Goal: Task Accomplishment & Management: Use online tool/utility

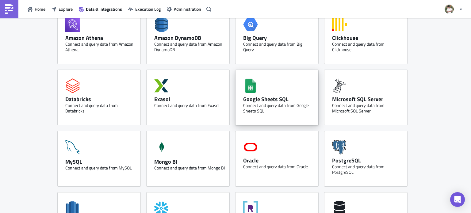
scroll to position [43, 0]
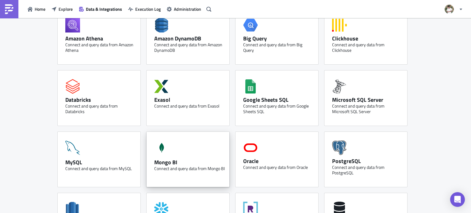
click at [181, 160] on div "Mongo BI" at bounding box center [189, 162] width 71 height 7
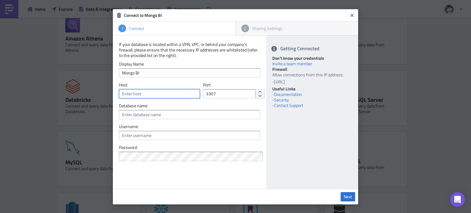
click at [156, 92] on input "text" at bounding box center [159, 93] width 81 height 9
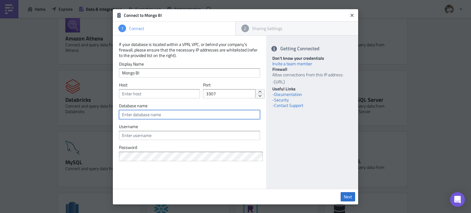
click at [159, 113] on input "text" at bounding box center [189, 114] width 141 height 9
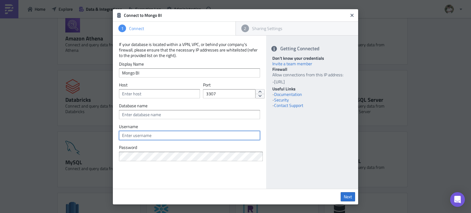
click at [153, 135] on input "text" at bounding box center [189, 135] width 141 height 9
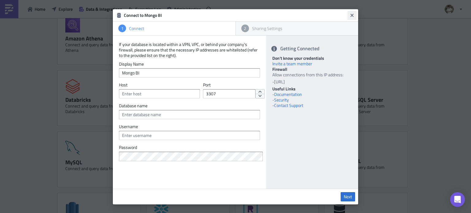
click at [354, 14] on button "Close" at bounding box center [351, 15] width 9 height 9
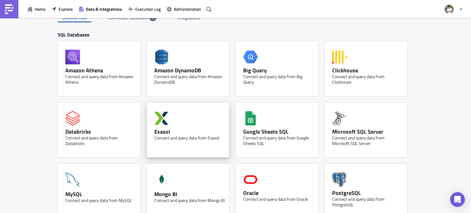
scroll to position [0, 0]
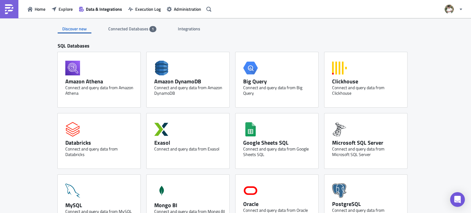
click at [143, 32] on span "Connected Databases" at bounding box center [128, 28] width 41 height 6
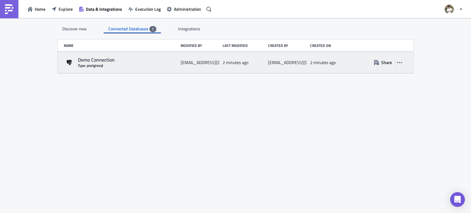
click at [90, 59] on div "Demo Connection" at bounding box center [128, 60] width 100 height 6
click at [401, 64] on icon "button" at bounding box center [399, 62] width 5 height 5
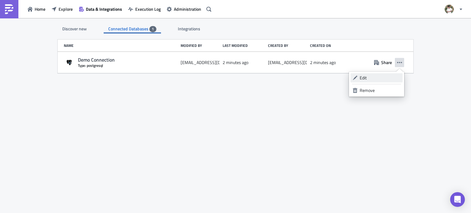
click at [364, 79] on div "Edit" at bounding box center [380, 78] width 41 height 6
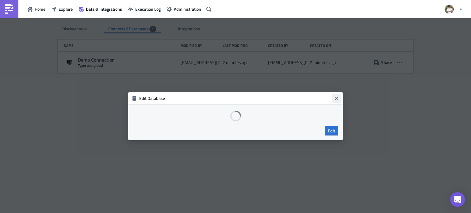
click at [336, 94] on button "Close" at bounding box center [336, 98] width 9 height 9
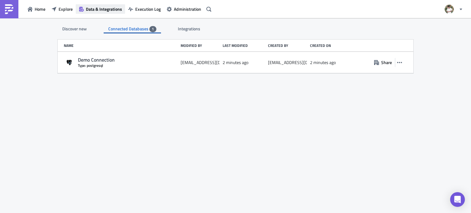
click at [94, 6] on span "Data & Integrations" at bounding box center [104, 9] width 36 height 6
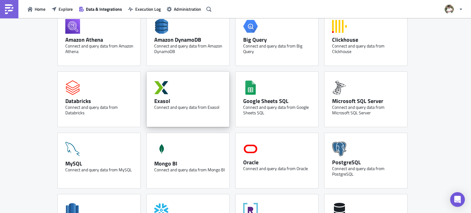
scroll to position [42, 0]
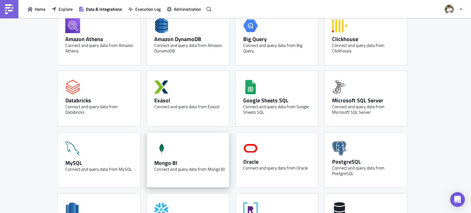
click at [189, 154] on div "Mongo BI Connect and query data from Mongo BI" at bounding box center [188, 159] width 83 height 55
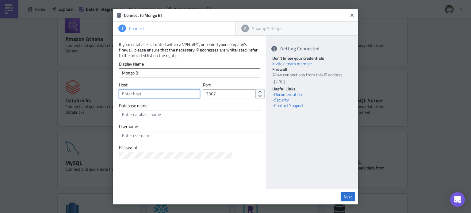
click at [157, 91] on input "text" at bounding box center [159, 93] width 81 height 9
paste input "mohitrajsingh2601"
type input "mohitrajsingh2601"
drag, startPoint x: 167, startPoint y: 94, endPoint x: 115, endPoint y: 94, distance: 51.8
click at [115, 94] on div "If your database is located within a VPN, VPC, or behind your company's firewal…" at bounding box center [189, 112] width 153 height 153
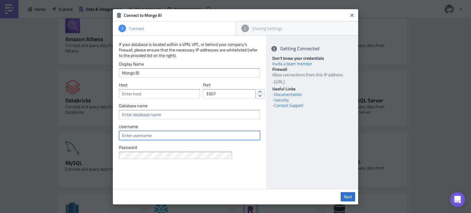
click at [131, 135] on input "text" at bounding box center [189, 135] width 141 height 9
paste input "mohitrajsingh2601"
click at [167, 133] on input "mohitrajsingh2601h" at bounding box center [189, 135] width 141 height 9
type input "mohitrajsingh2601"
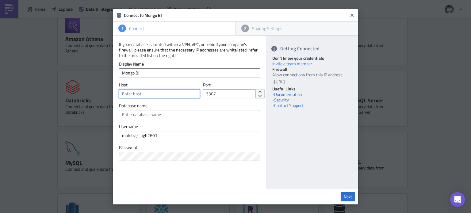
click at [162, 93] on input "text" at bounding box center [159, 93] width 81 height 9
paste input "cluster0.z6ur9sw.mongodb.net"
type input "cluster0.z6ur9sw.mongodb.net"
drag, startPoint x: 220, startPoint y: 93, endPoint x: 188, endPoint y: 95, distance: 31.7
click at [188, 95] on div "Host cluster0.z6ur9sw.mongodb.net Port 3307" at bounding box center [189, 92] width 141 height 21
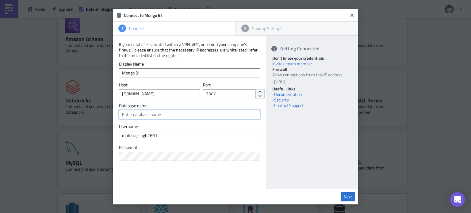
click at [179, 114] on input "text" at bounding box center [189, 114] width 141 height 9
type input "testing"
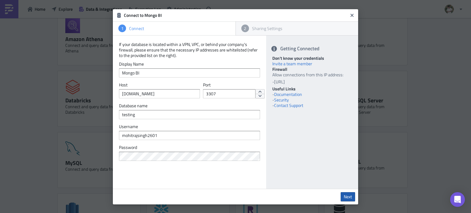
click at [344, 194] on span "Next" at bounding box center [348, 197] width 8 height 6
click at [225, 96] on input "3307" at bounding box center [229, 93] width 52 height 9
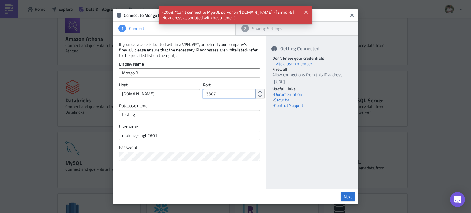
drag, startPoint x: 224, startPoint y: 97, endPoint x: 203, endPoint y: 99, distance: 21.0
click at [203, 99] on div "Port 3307" at bounding box center [225, 92] width 45 height 21
click at [214, 96] on input "3307" at bounding box center [229, 93] width 52 height 9
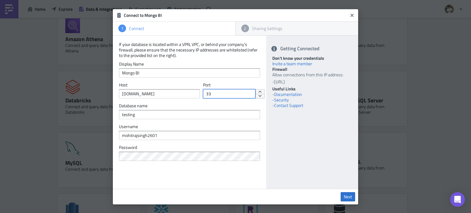
type input "3"
type input "27017"
click at [345, 195] on span "Next" at bounding box center [348, 197] width 8 height 6
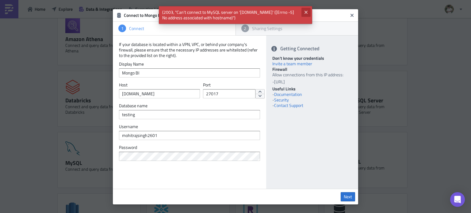
click at [304, 11] on icon "Close" at bounding box center [306, 12] width 5 height 5
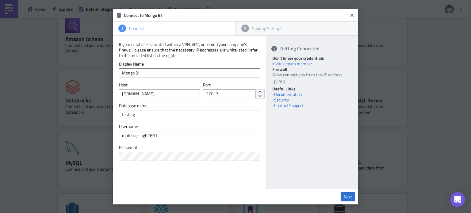
drag, startPoint x: 306, startPoint y: 82, endPoint x: 271, endPoint y: 82, distance: 34.7
click at [274, 82] on li "18.156.113.81/32" at bounding box center [313, 82] width 78 height 6
copy li "18.156.113.81/32"
drag, startPoint x: 220, startPoint y: 94, endPoint x: 197, endPoint y: 99, distance: 23.8
click at [197, 99] on div "Host cluster0.z6ur9sw.mongodb.net Port 27017" at bounding box center [189, 92] width 141 height 21
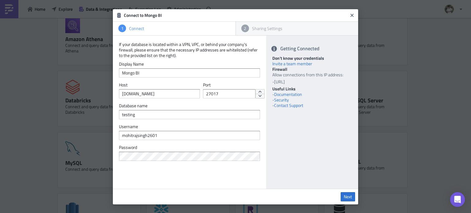
click at [318, 77] on div "Allow connections from this IP address: 18.156.113.81/32" at bounding box center [312, 78] width 80 height 13
drag, startPoint x: 141, startPoint y: 76, endPoint x: 101, endPoint y: 78, distance: 40.9
click at [101, 78] on div "Connect to Mongo BI 1 Connect 2 Sharing Settings If your database is located wi…" at bounding box center [235, 106] width 471 height 213
click at [256, 29] on div "Sharing Settings" at bounding box center [301, 29] width 104 height 6
click at [348, 19] on button "Close" at bounding box center [351, 15] width 9 height 9
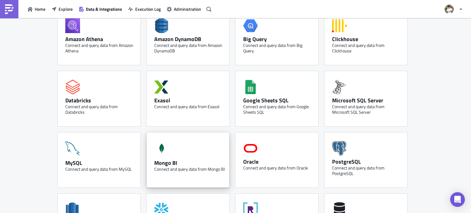
click at [179, 148] on div "Mongo BI Connect and query data from Mongo BI" at bounding box center [188, 159] width 83 height 55
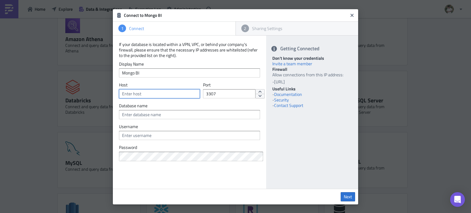
click at [137, 93] on input "text" at bounding box center [159, 93] width 81 height 9
paste input "cluster0.z6ur9sw.mongodb.net"
type input "cluster0.z6ur9sw.mongodb.net"
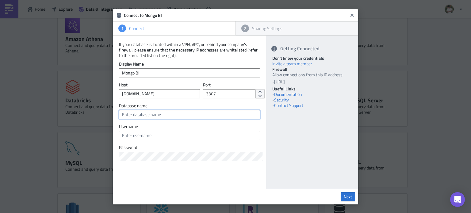
click at [148, 117] on input "text" at bounding box center [189, 114] width 141 height 9
type input "testing"
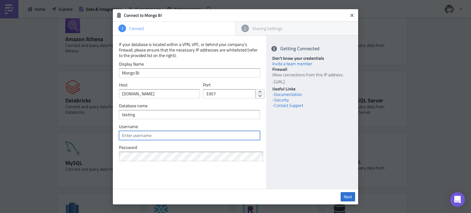
click at [139, 133] on input "text" at bounding box center [189, 135] width 141 height 9
type input "mohitrajsingh2601"
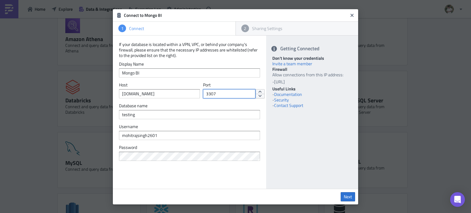
drag, startPoint x: 217, startPoint y: 97, endPoint x: 195, endPoint y: 97, distance: 21.8
click at [195, 97] on div "Host cluster0.z6ur9sw.mongodb.net Port 3307" at bounding box center [189, 92] width 141 height 21
click at [256, 28] on div "Sharing Settings" at bounding box center [301, 29] width 104 height 6
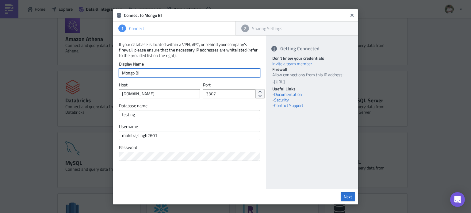
click at [138, 76] on input "Mongo BI" at bounding box center [189, 72] width 141 height 9
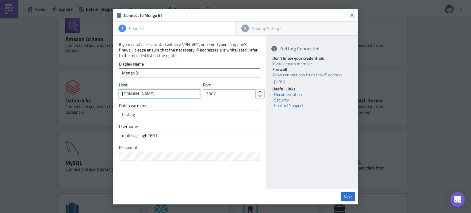
click at [144, 93] on input "cluster0.z6ur9sw.mongodb.net" at bounding box center [159, 93] width 81 height 9
drag, startPoint x: 217, startPoint y: 92, endPoint x: 188, endPoint y: 99, distance: 30.3
click at [188, 99] on div "Host cluster0.z6ur9sw.mongodb.net Port 3307" at bounding box center [189, 92] width 141 height 21
type input "27017"
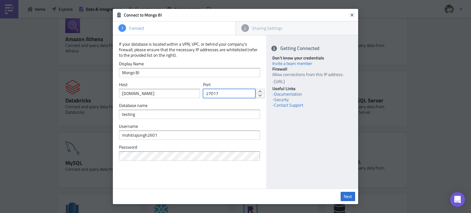
scroll to position [0, 0]
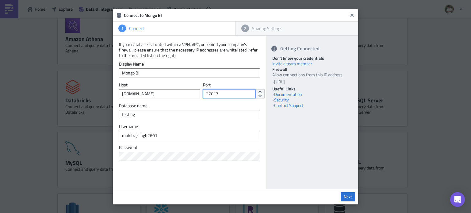
click at [218, 93] on input "27017" at bounding box center [229, 93] width 52 height 9
click at [344, 197] on span "Next" at bounding box center [348, 197] width 8 height 6
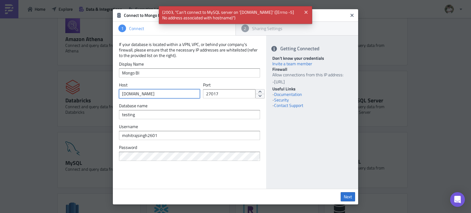
click at [184, 95] on input "cluster0.z6ur9sw.mongodb.net" at bounding box center [159, 93] width 81 height 9
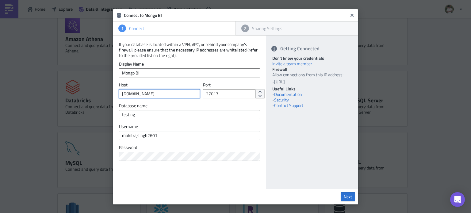
click at [120, 93] on input "cluster0.z6ur9sw.mongodb.net" at bounding box center [159, 93] width 81 height 9
click at [217, 95] on input "27017" at bounding box center [229, 93] width 52 height 9
click at [205, 94] on input "27017" at bounding box center [229, 93] width 52 height 9
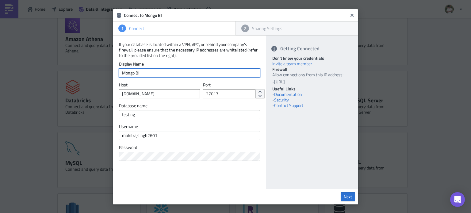
click at [153, 73] on input "Mongo BI" at bounding box center [189, 72] width 141 height 9
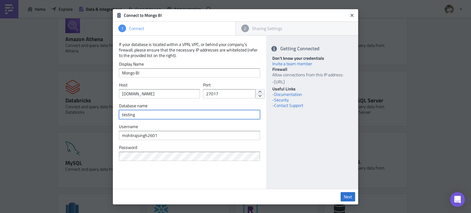
click at [150, 115] on input "testing" at bounding box center [189, 114] width 141 height 9
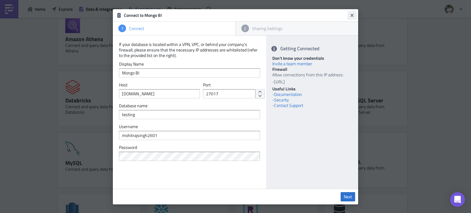
click at [351, 14] on icon "Close" at bounding box center [352, 15] width 5 height 5
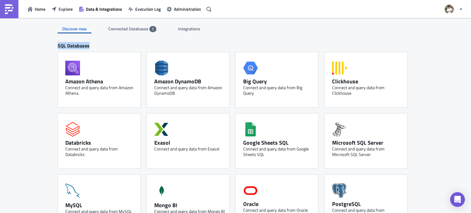
drag, startPoint x: 87, startPoint y: 45, endPoint x: 50, endPoint y: 50, distance: 37.4
click at [91, 48] on div "SQL Databases" at bounding box center [236, 48] width 356 height 10
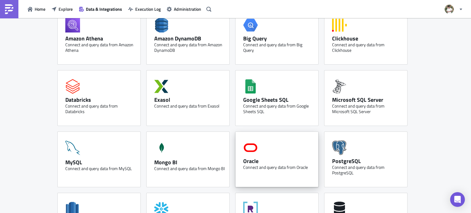
scroll to position [79, 0]
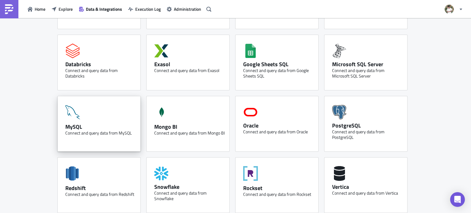
click at [98, 122] on div "MySQL Connect and query data from MySQL" at bounding box center [99, 123] width 83 height 55
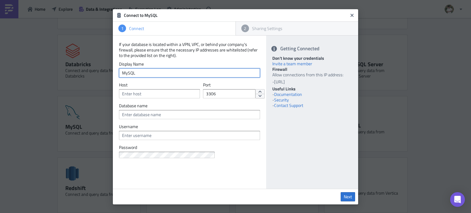
click at [155, 75] on input "MySQL" at bounding box center [189, 72] width 141 height 9
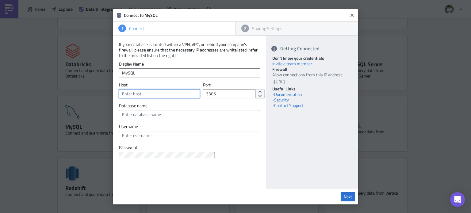
click at [133, 94] on input "text" at bounding box center [159, 93] width 81 height 9
paste input "http://f4e9a06.online-server.cloud/"
type input "f4e9a06.online-server.cloud"
click at [216, 94] on input "3306" at bounding box center [229, 93] width 52 height 9
type input "3"
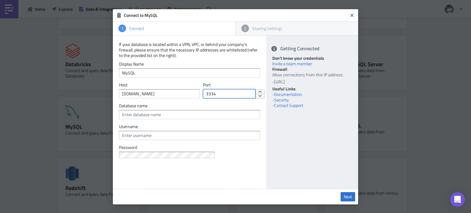
type input "3334"
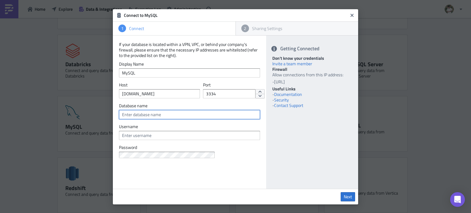
click at [161, 114] on input "text" at bounding box center [189, 114] width 141 height 9
type input "s"
type input "directus"
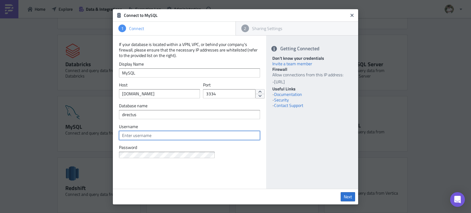
click at [131, 135] on input "text" at bounding box center [189, 135] width 141 height 9
type input "root"
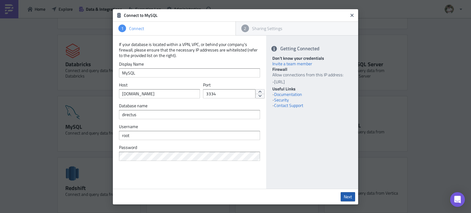
click at [341, 200] on link "Next" at bounding box center [348, 196] width 14 height 9
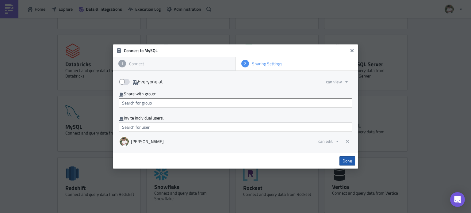
click at [351, 162] on span "Done" at bounding box center [348, 161] width 10 height 6
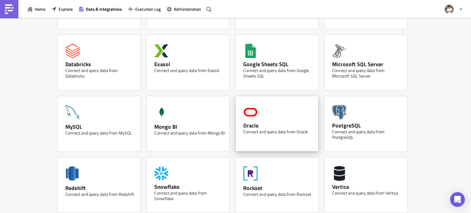
scroll to position [0, 0]
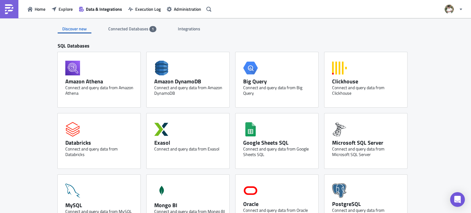
click at [139, 27] on span "Connected Databases" at bounding box center [128, 28] width 41 height 6
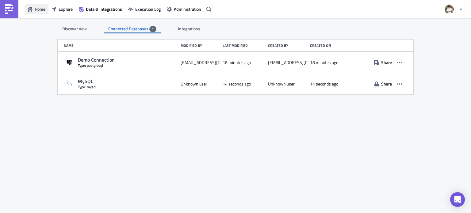
click at [43, 8] on span "Home" at bounding box center [40, 9] width 11 height 6
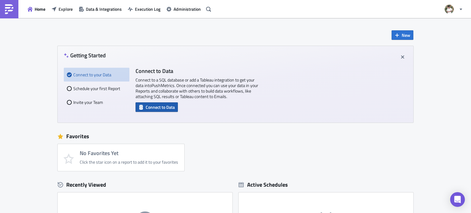
click at [158, 109] on span "Connect to Data" at bounding box center [160, 107] width 29 height 6
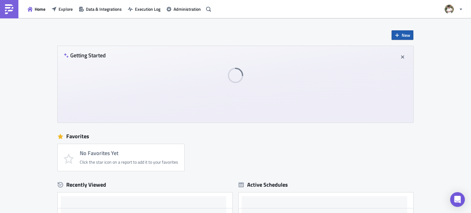
click at [399, 34] on button "New" at bounding box center [403, 35] width 22 height 10
click at [405, 52] on div "Report" at bounding box center [420, 51] width 41 height 6
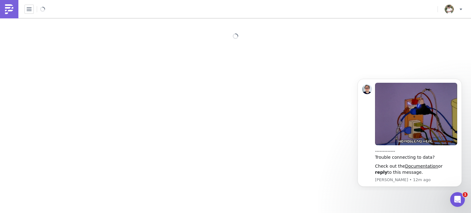
click at [295, 118] on div at bounding box center [235, 116] width 471 height 196
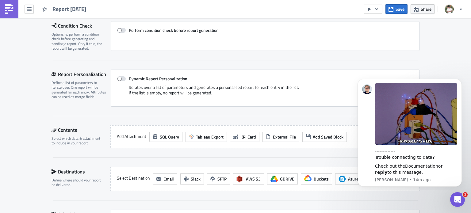
scroll to position [88, 0]
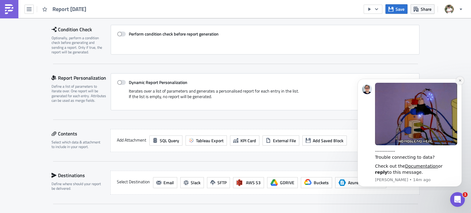
click at [462, 81] on button "Dismiss notification" at bounding box center [460, 81] width 8 height 8
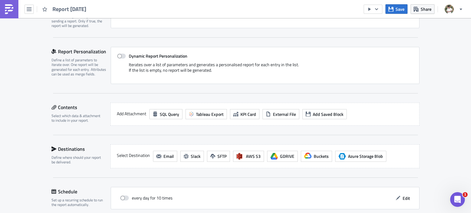
scroll to position [114, 0]
click at [243, 113] on span "KPI Card" at bounding box center [248, 114] width 16 height 6
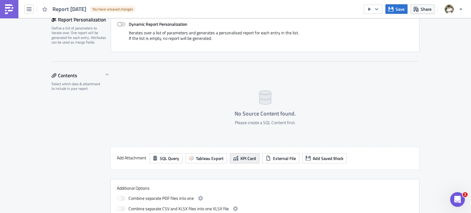
scroll to position [146, 0]
click at [160, 159] on span "SQL Query" at bounding box center [169, 158] width 19 height 6
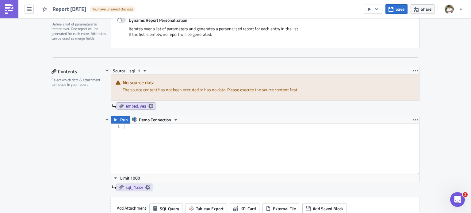
scroll to position [147, 0]
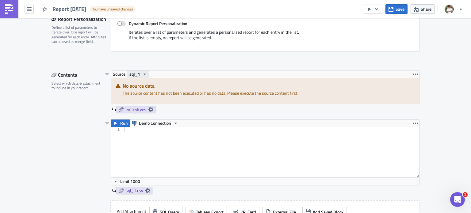
click at [136, 71] on span "sql_1" at bounding box center [134, 74] width 11 height 7
click at [143, 83] on div "sql_1" at bounding box center [158, 83] width 44 height 6
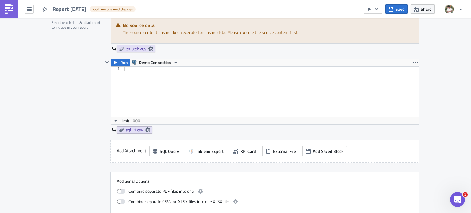
scroll to position [208, 0]
click at [189, 83] on div at bounding box center [271, 96] width 296 height 60
click at [169, 61] on button "Demo Connection" at bounding box center [155, 62] width 51 height 7
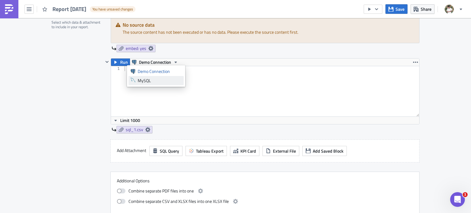
click at [146, 82] on div "MySQL" at bounding box center [160, 81] width 44 height 6
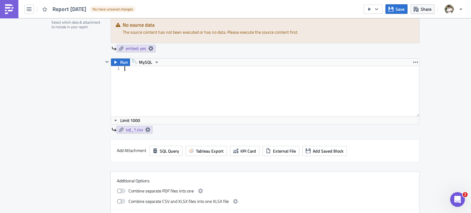
click at [164, 81] on div at bounding box center [271, 96] width 296 height 60
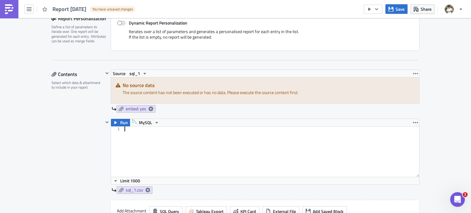
scroll to position [163, 0]
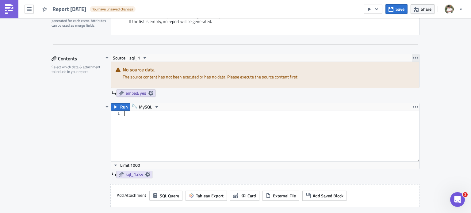
click at [413, 56] on icon "button" at bounding box center [415, 58] width 5 height 5
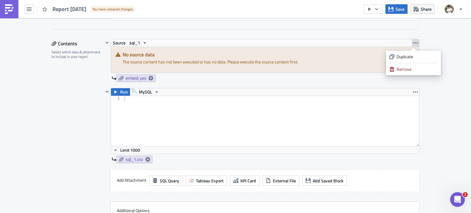
scroll to position [178, 0]
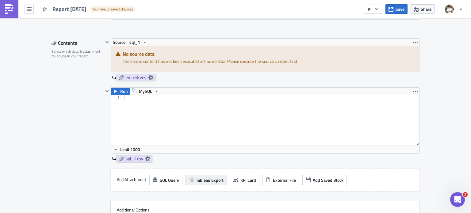
click at [210, 179] on span "Tableau Export" at bounding box center [210, 180] width 28 height 6
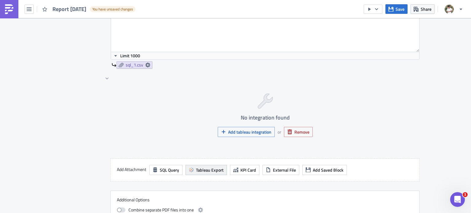
scroll to position [272, 0]
click at [246, 169] on span "KPI Card" at bounding box center [248, 170] width 16 height 6
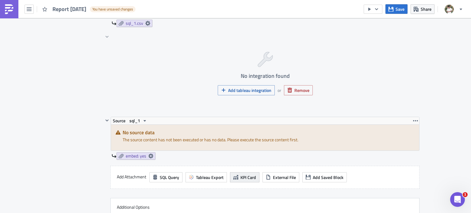
scroll to position [314, 0]
click at [139, 117] on button "sql_1" at bounding box center [138, 120] width 22 height 7
click at [156, 102] on div "No integration found Add tableau integration or Remove" at bounding box center [265, 72] width 309 height 78
click at [148, 154] on icon at bounding box center [150, 156] width 5 height 5
click at [171, 154] on div "embed: yes" at bounding box center [266, 155] width 308 height 7
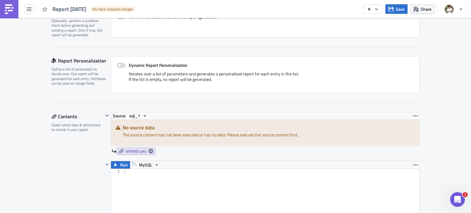
scroll to position [104, 0]
click at [413, 116] on icon "button" at bounding box center [415, 116] width 5 height 5
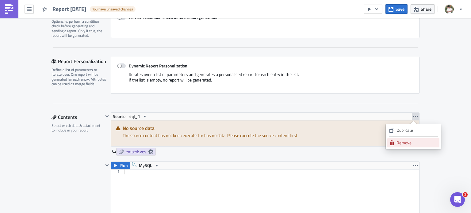
click at [405, 142] on div "Remove" at bounding box center [417, 143] width 41 height 6
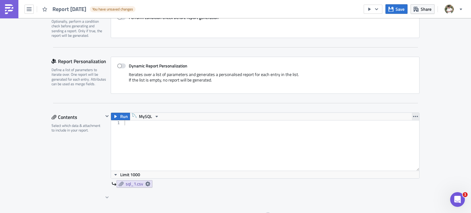
click at [413, 115] on icon "button" at bounding box center [415, 116] width 5 height 5
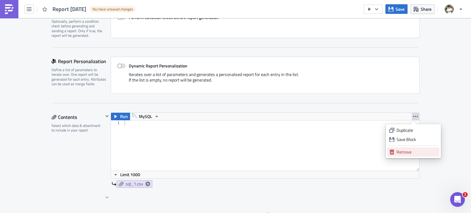
click at [393, 152] on icon at bounding box center [392, 152] width 4 height 5
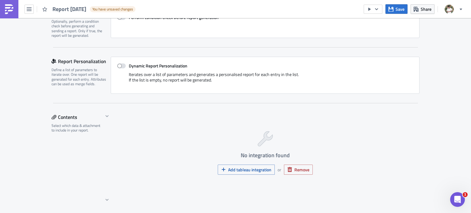
scroll to position [108, 0]
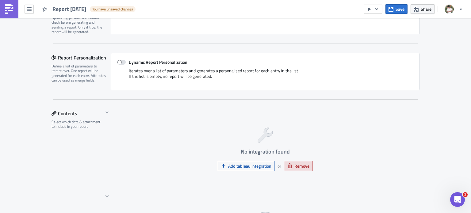
click at [293, 162] on button "Remove" at bounding box center [298, 166] width 29 height 10
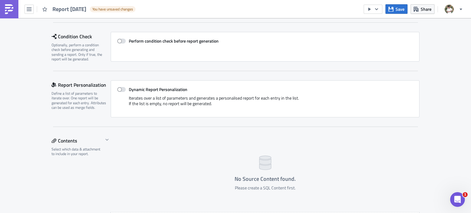
scroll to position [0, 0]
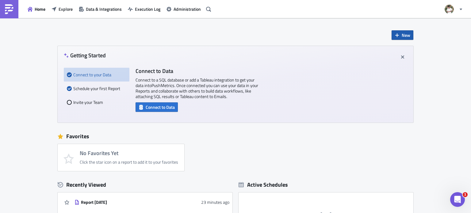
click at [402, 37] on span "New" at bounding box center [406, 35] width 9 height 6
click at [405, 56] on link "Notebook" at bounding box center [417, 60] width 52 height 9
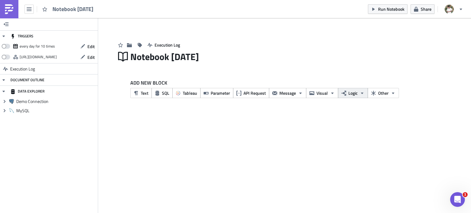
click at [348, 95] on span "Logic" at bounding box center [352, 93] width 9 height 6
click at [308, 158] on div "TRIGGERS every day for 10 times Edit https://pushmetrics.io/api/v1/report/pgoER…" at bounding box center [235, 115] width 471 height 195
click at [162, 92] on span "SQL" at bounding box center [165, 93] width 7 height 6
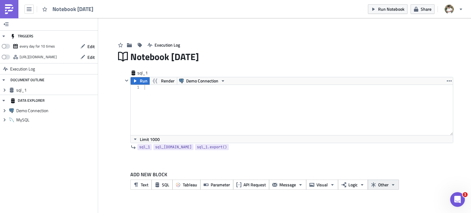
click at [386, 186] on span "Other" at bounding box center [383, 185] width 10 height 6
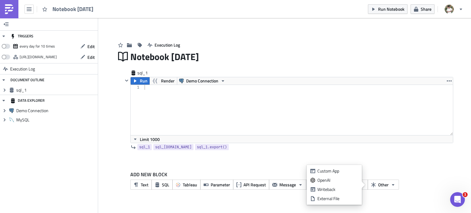
click at [397, 33] on div "Execution Log" at bounding box center [284, 39] width 337 height 22
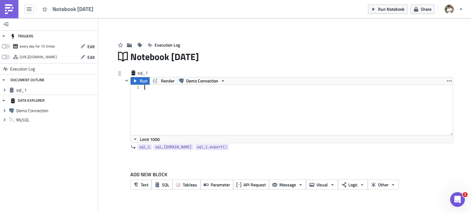
click at [152, 99] on div at bounding box center [298, 115] width 310 height 60
click at [141, 83] on span "Run" at bounding box center [144, 80] width 8 height 7
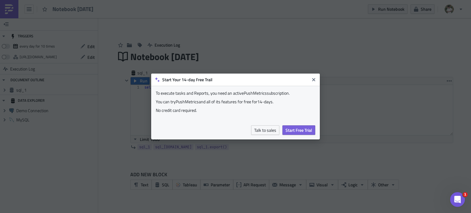
click at [311, 129] on span "Start Free Trial" at bounding box center [299, 130] width 27 height 6
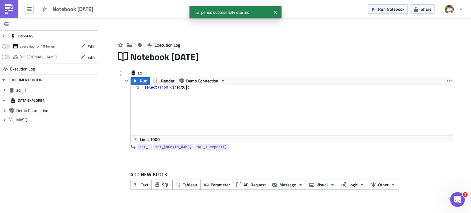
click at [187, 86] on div "select * from directus ;" at bounding box center [298, 115] width 310 height 60
click at [140, 81] on button "Run" at bounding box center [140, 80] width 19 height 7
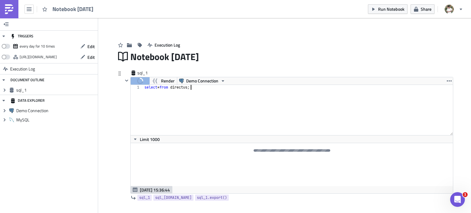
click at [189, 87] on div "select * from directus ;" at bounding box center [298, 115] width 310 height 60
click at [191, 87] on div "select * from directus ;" at bounding box center [298, 115] width 310 height 60
type textarea "select * from directus.mfp_sp_plan1;"
click at [173, 113] on div "select * from directus . mfp_sp_plan1 ;" at bounding box center [298, 115] width 310 height 60
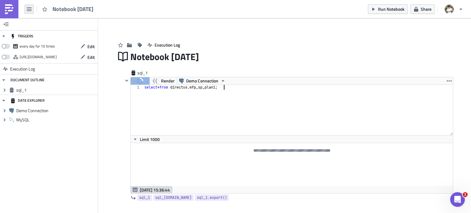
click at [30, 5] on button "button" at bounding box center [29, 9] width 9 height 9
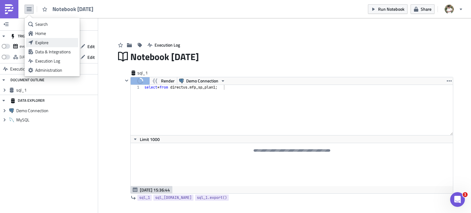
click at [44, 41] on div "Explore" at bounding box center [55, 43] width 41 height 6
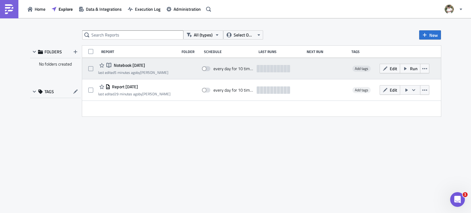
click at [260, 66] on div at bounding box center [258, 68] width 3 height 7
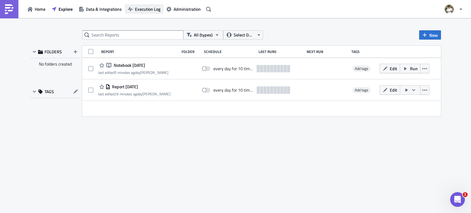
click at [141, 8] on span "Execution Log" at bounding box center [147, 9] width 25 height 6
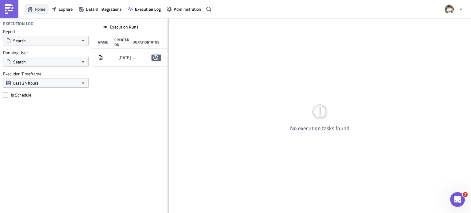
click at [37, 10] on span "Home" at bounding box center [40, 9] width 11 height 6
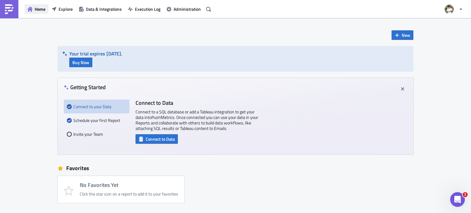
click at [39, 8] on span "Home" at bounding box center [40, 9] width 11 height 6
click at [142, 10] on span "Execution Log" at bounding box center [147, 9] width 25 height 6
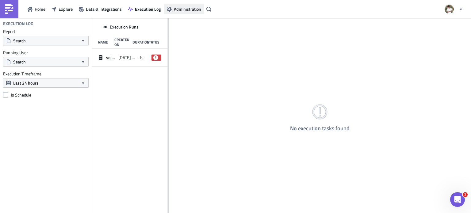
click at [181, 10] on span "Administration" at bounding box center [187, 9] width 27 height 6
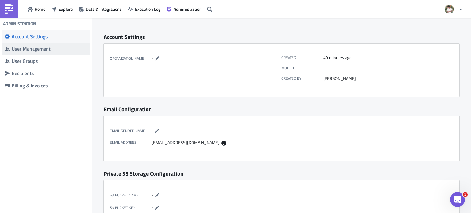
click at [18, 49] on div "User Management" at bounding box center [49, 49] width 75 height 6
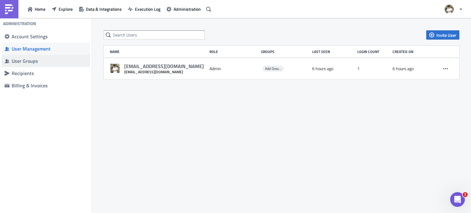
click at [21, 59] on div "User Groups" at bounding box center [49, 61] width 75 height 6
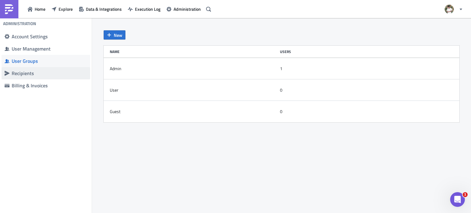
click at [22, 72] on div "Recipients" at bounding box center [49, 73] width 75 height 6
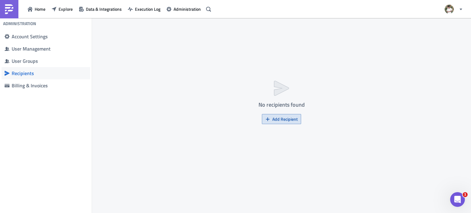
click at [291, 117] on span "Add Recipient" at bounding box center [284, 119] width 25 height 6
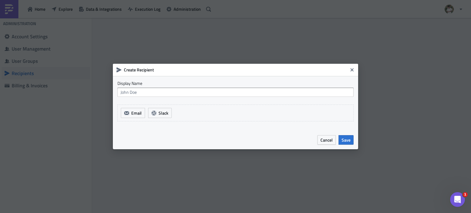
click at [327, 137] on span "Cancel" at bounding box center [326, 140] width 12 height 6
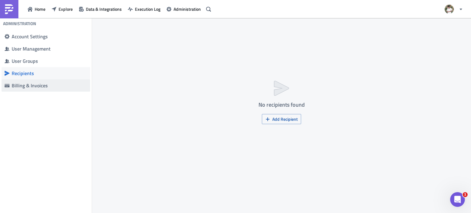
click at [15, 84] on div "Billing & Invoices" at bounding box center [49, 86] width 75 height 6
click at [37, 12] on span "Home" at bounding box center [40, 9] width 11 height 6
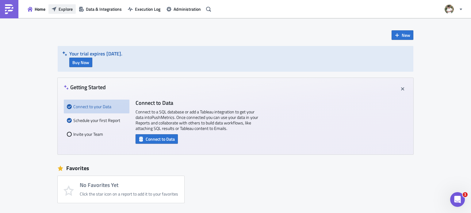
click at [65, 12] on span "Explore" at bounding box center [66, 9] width 14 height 6
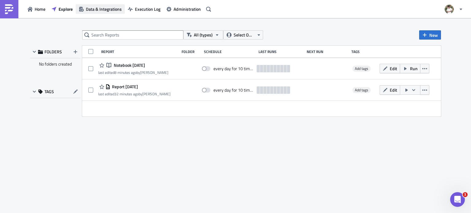
click at [113, 8] on span "Data & Integrations" at bounding box center [104, 9] width 36 height 6
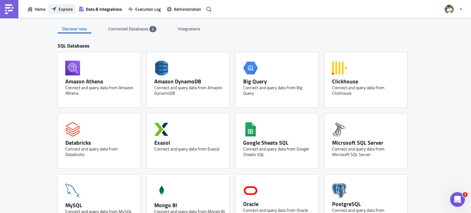
click at [62, 11] on span "Explore" at bounding box center [66, 9] width 14 height 6
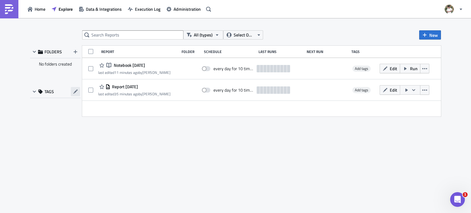
click at [75, 89] on icon "button" at bounding box center [75, 91] width 5 height 5
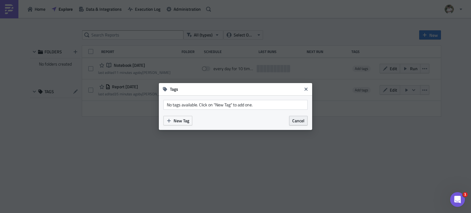
click at [303, 119] on span "Cancel" at bounding box center [298, 120] width 12 height 6
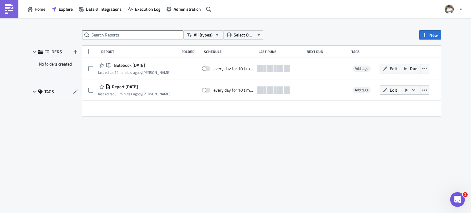
drag, startPoint x: 35, startPoint y: 29, endPoint x: 197, endPoint y: 133, distance: 192.3
click at [197, 133] on div "All (types) Select Owner New FOLDERS No folders created TAGS Report Folder Sche…" at bounding box center [235, 115] width 417 height 171
